Goal: Information Seeking & Learning: Learn about a topic

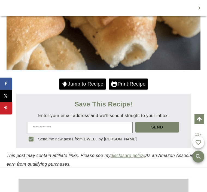
scroll to position [214, 0]
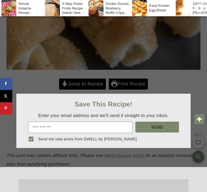
click at [91, 83] on div at bounding box center [103, 96] width 207 height 192
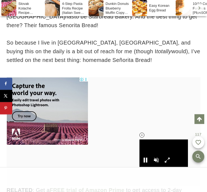
scroll to position [640, 0]
click at [145, 146] on div at bounding box center [141, 135] width 21 height 21
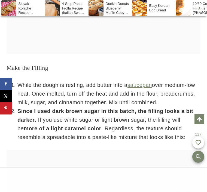
scroll to position [0, 0]
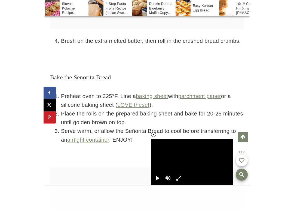
scroll to position [3304, 0]
